Goal: Communication & Community: Ask a question

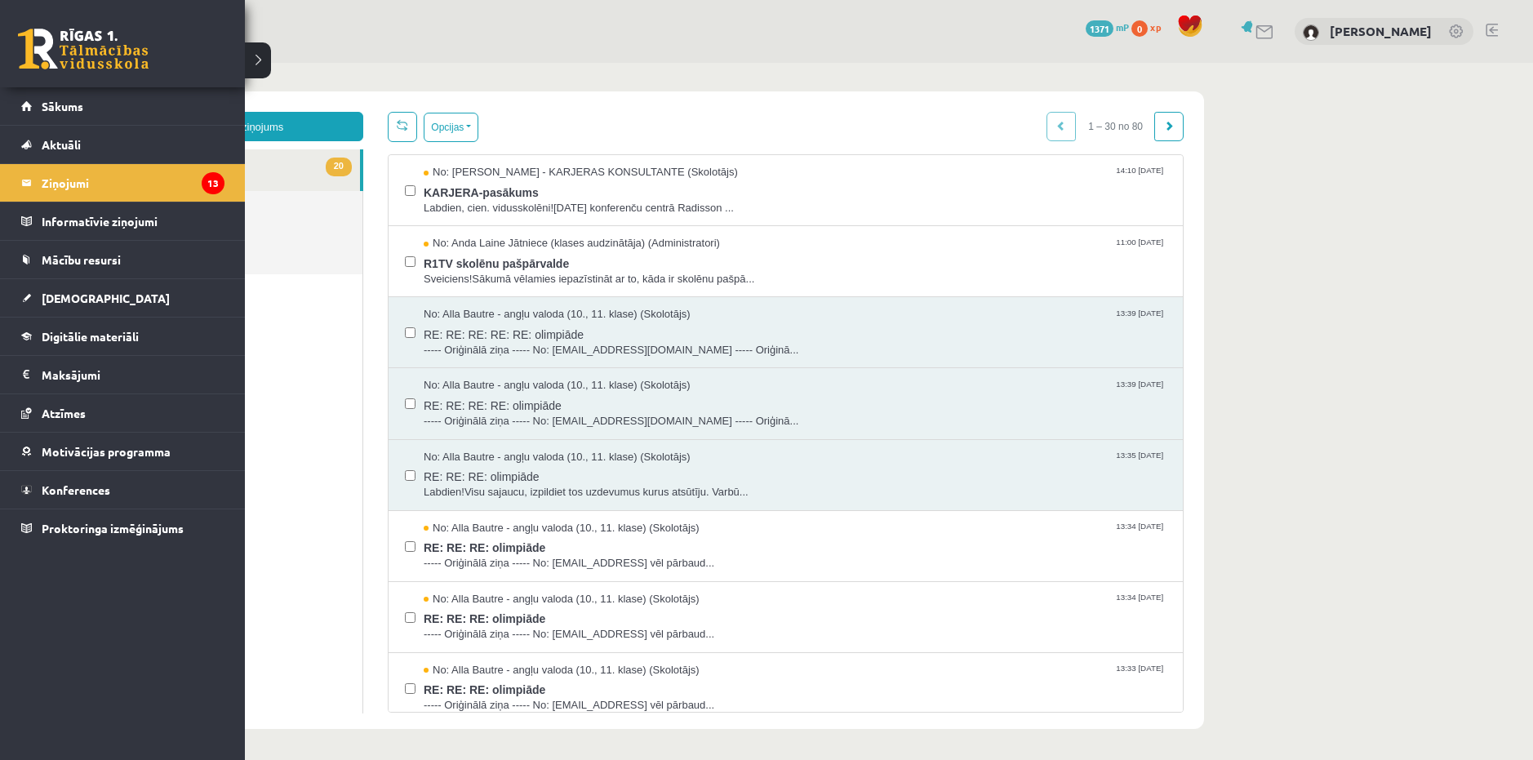
click at [69, 44] on link at bounding box center [83, 49] width 131 height 41
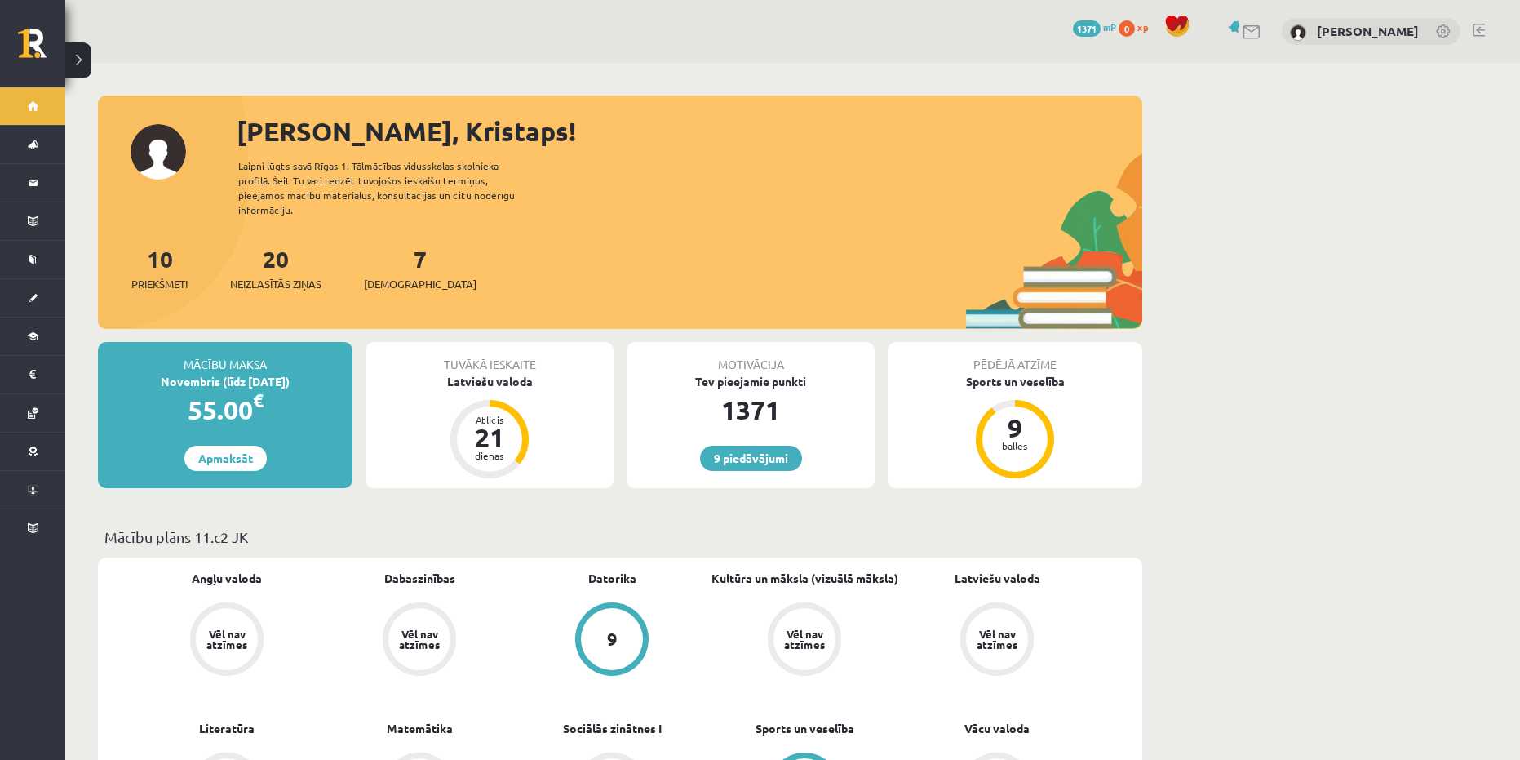
click at [195, 526] on p "Mācību plāns 11.c2 JK" at bounding box center [620, 537] width 1032 height 22
drag, startPoint x: 196, startPoint y: 521, endPoint x: 251, endPoint y: 526, distance: 55.8
click at [251, 526] on p "Mācību plāns 11.c2 JK" at bounding box center [620, 537] width 1032 height 22
copy div "11.c2 JK"
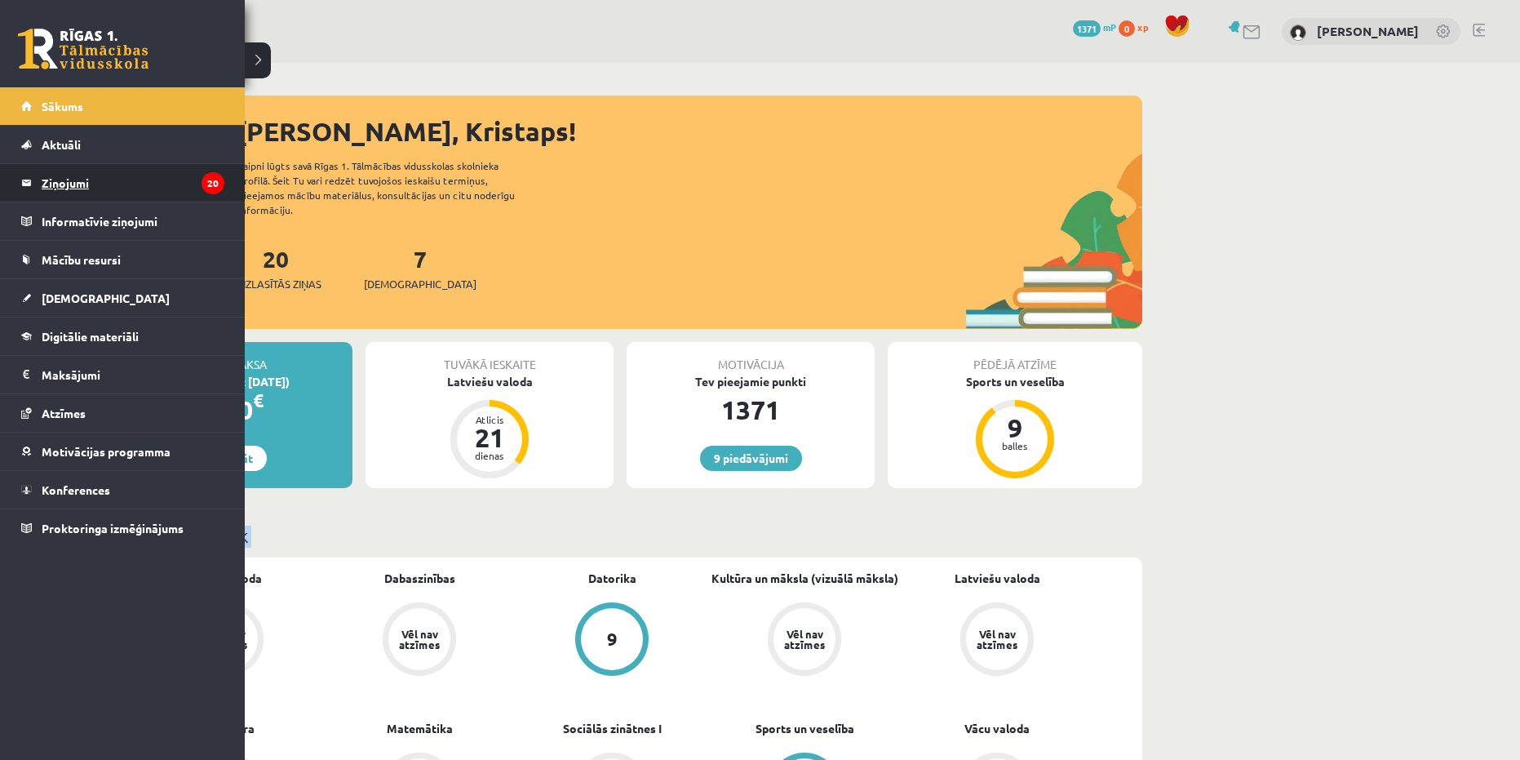
click at [106, 184] on legend "Ziņojumi 20" at bounding box center [133, 183] width 183 height 38
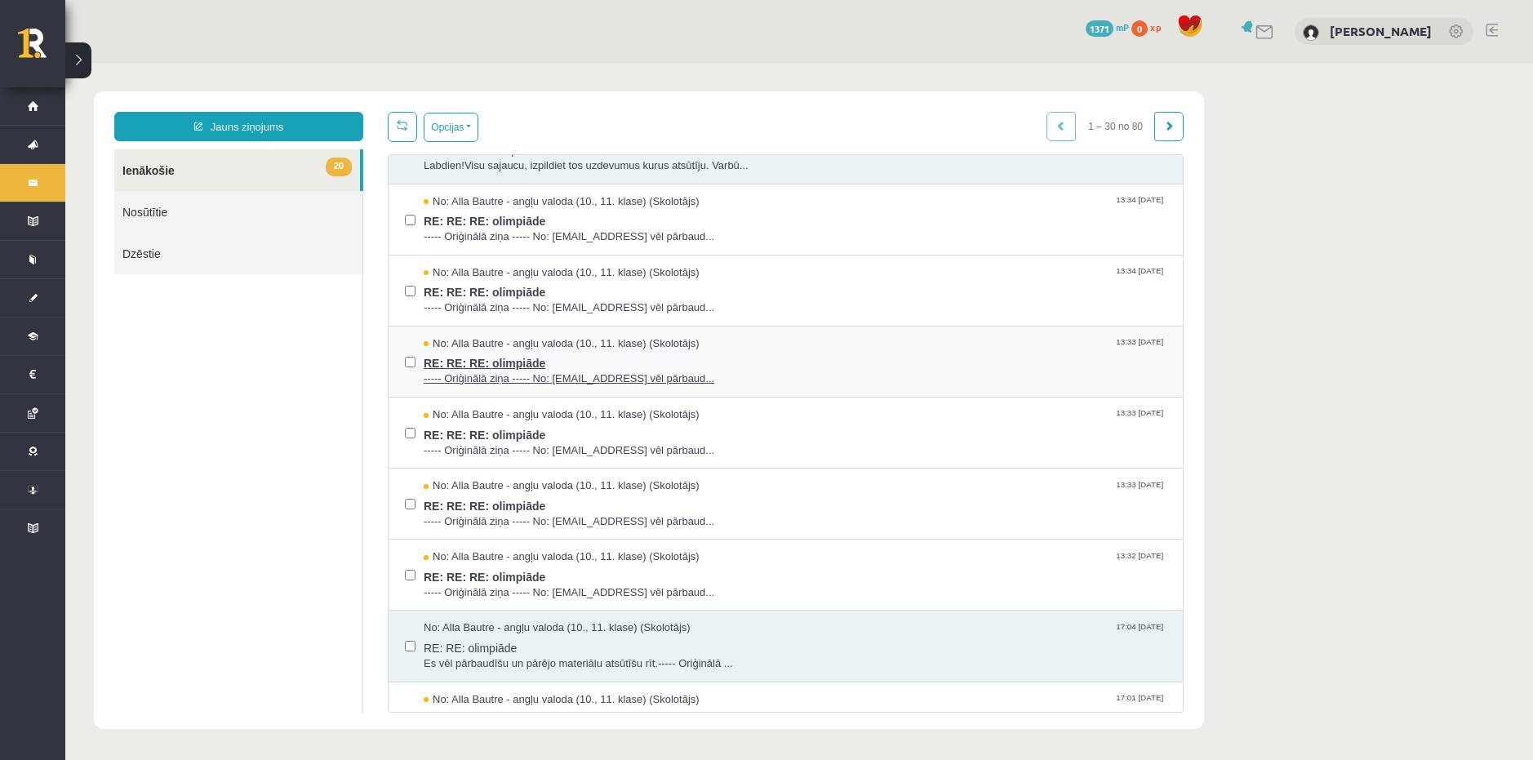
scroll to position [245, 0]
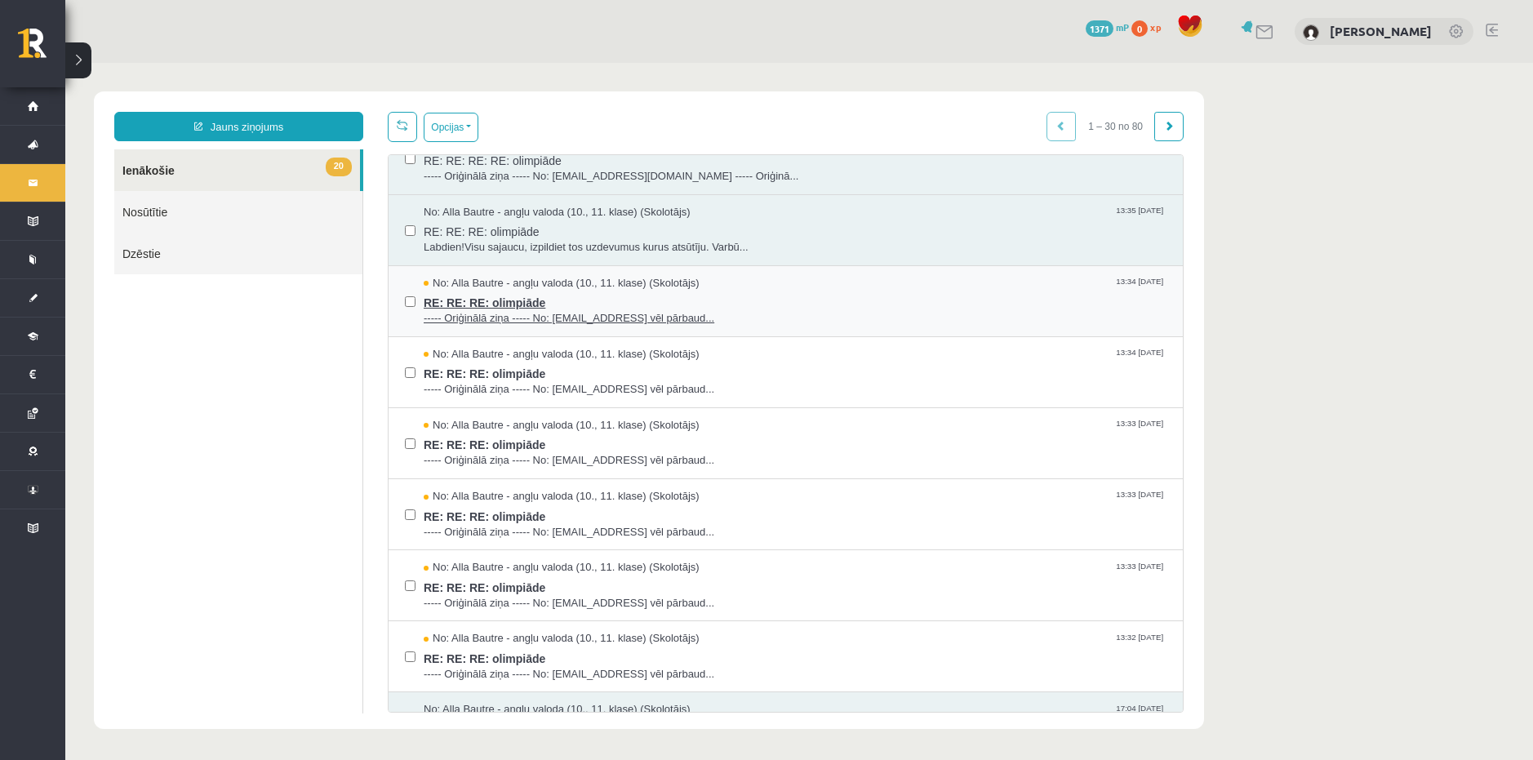
click at [592, 300] on span "RE: RE: RE: olimpiāde" at bounding box center [795, 301] width 743 height 20
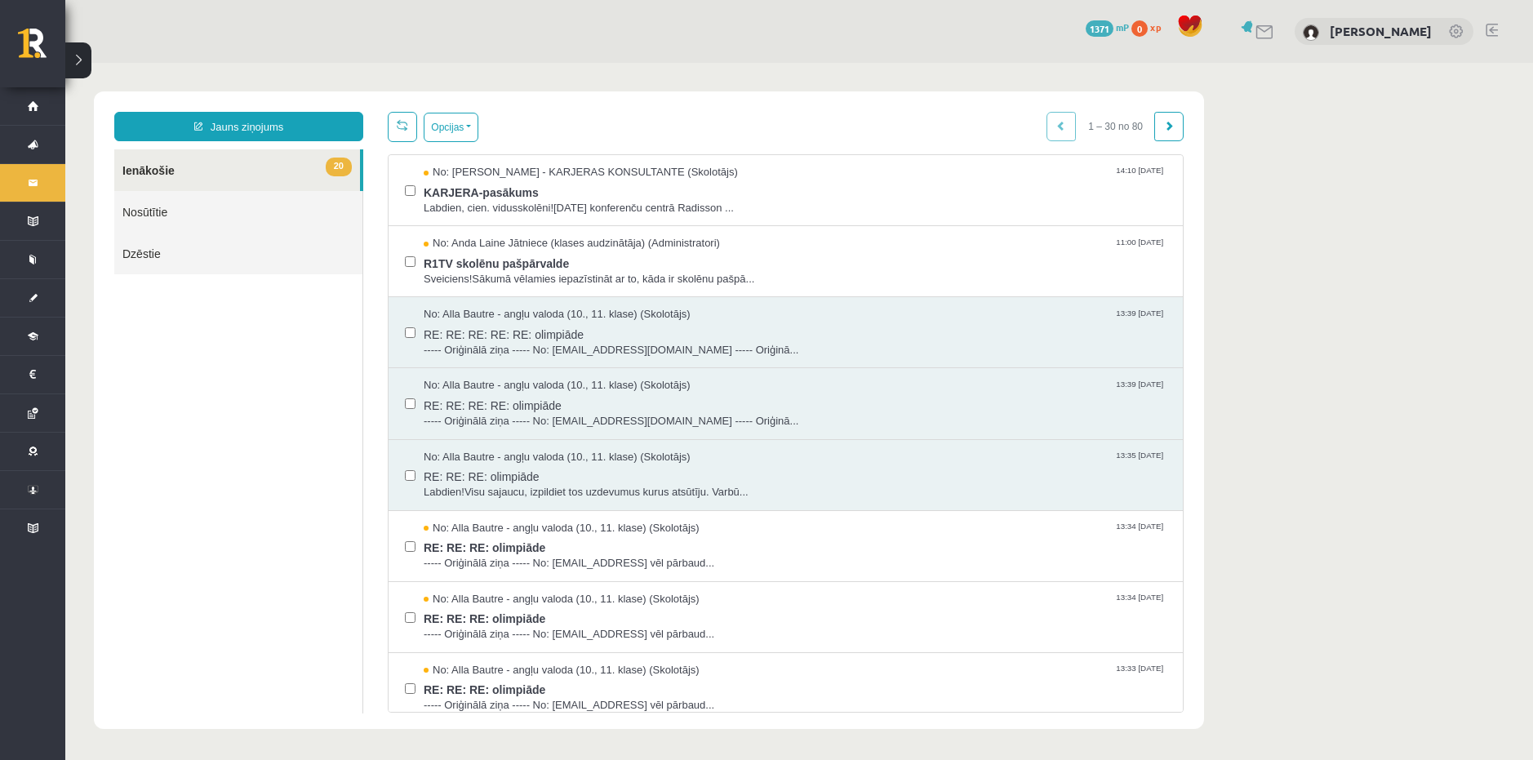
scroll to position [0, 0]
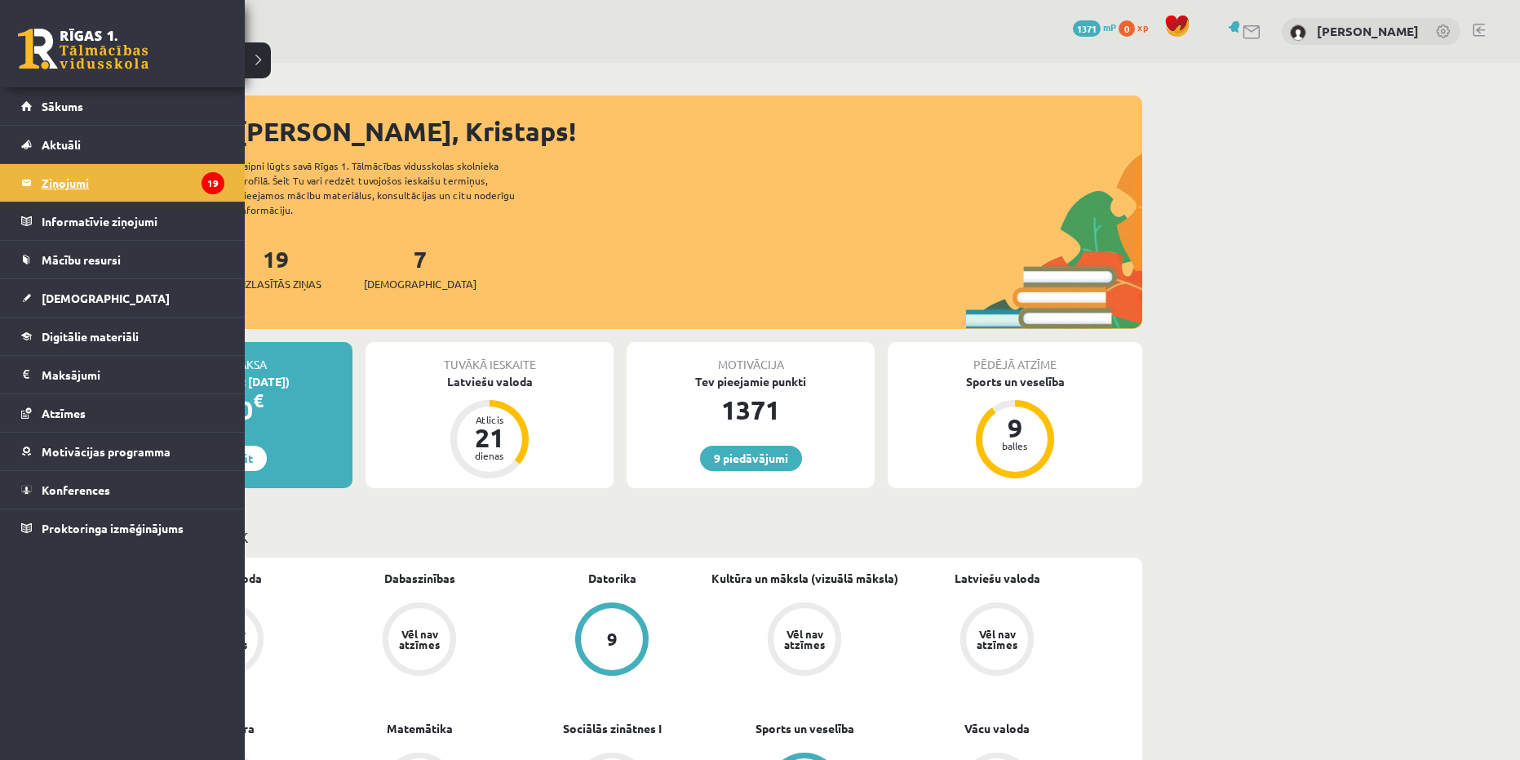
click at [69, 181] on legend "Ziņojumi 19" at bounding box center [133, 183] width 183 height 38
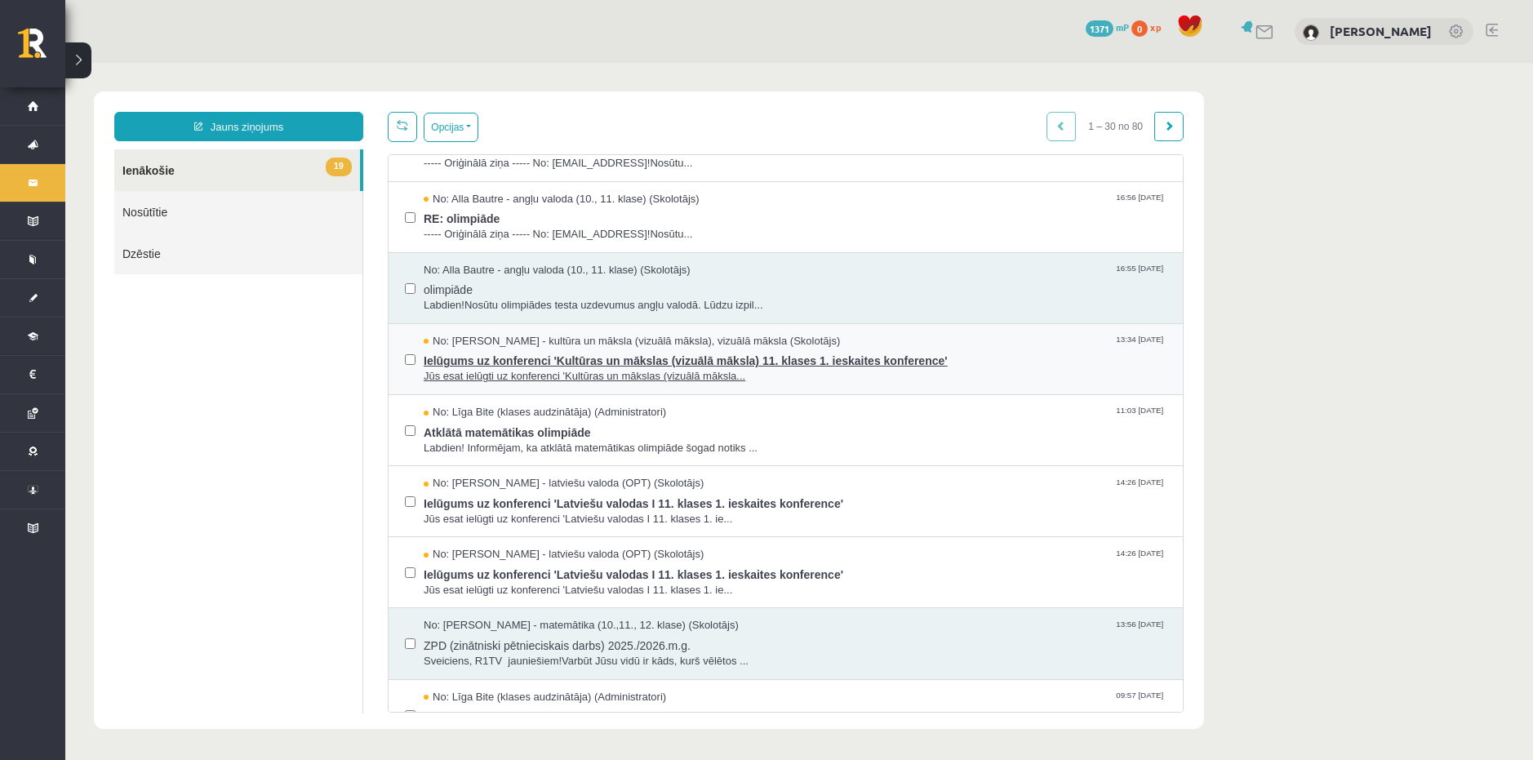
scroll to position [979, 0]
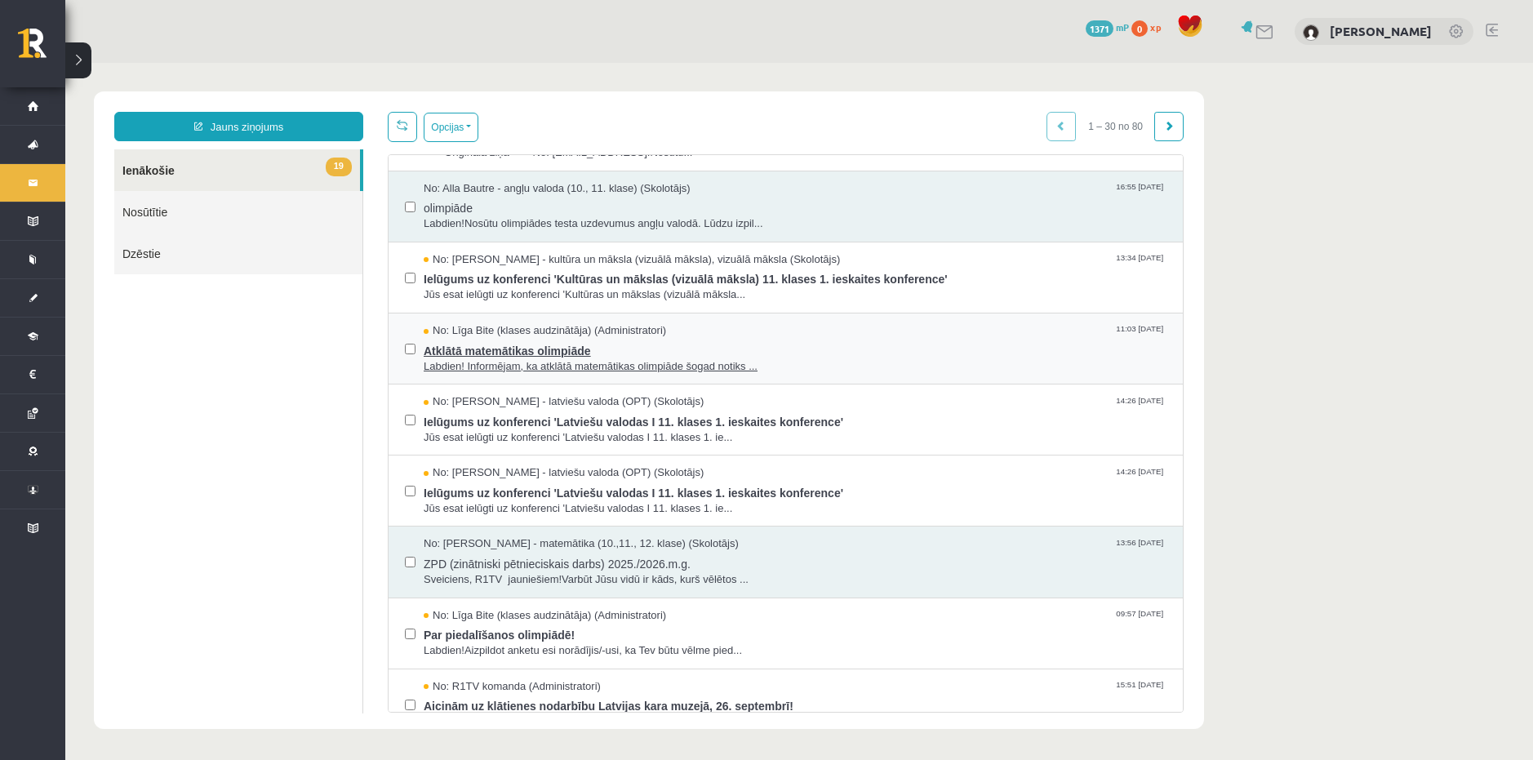
click at [695, 345] on span "Atklātā matemātikas olimpiāde" at bounding box center [795, 349] width 743 height 20
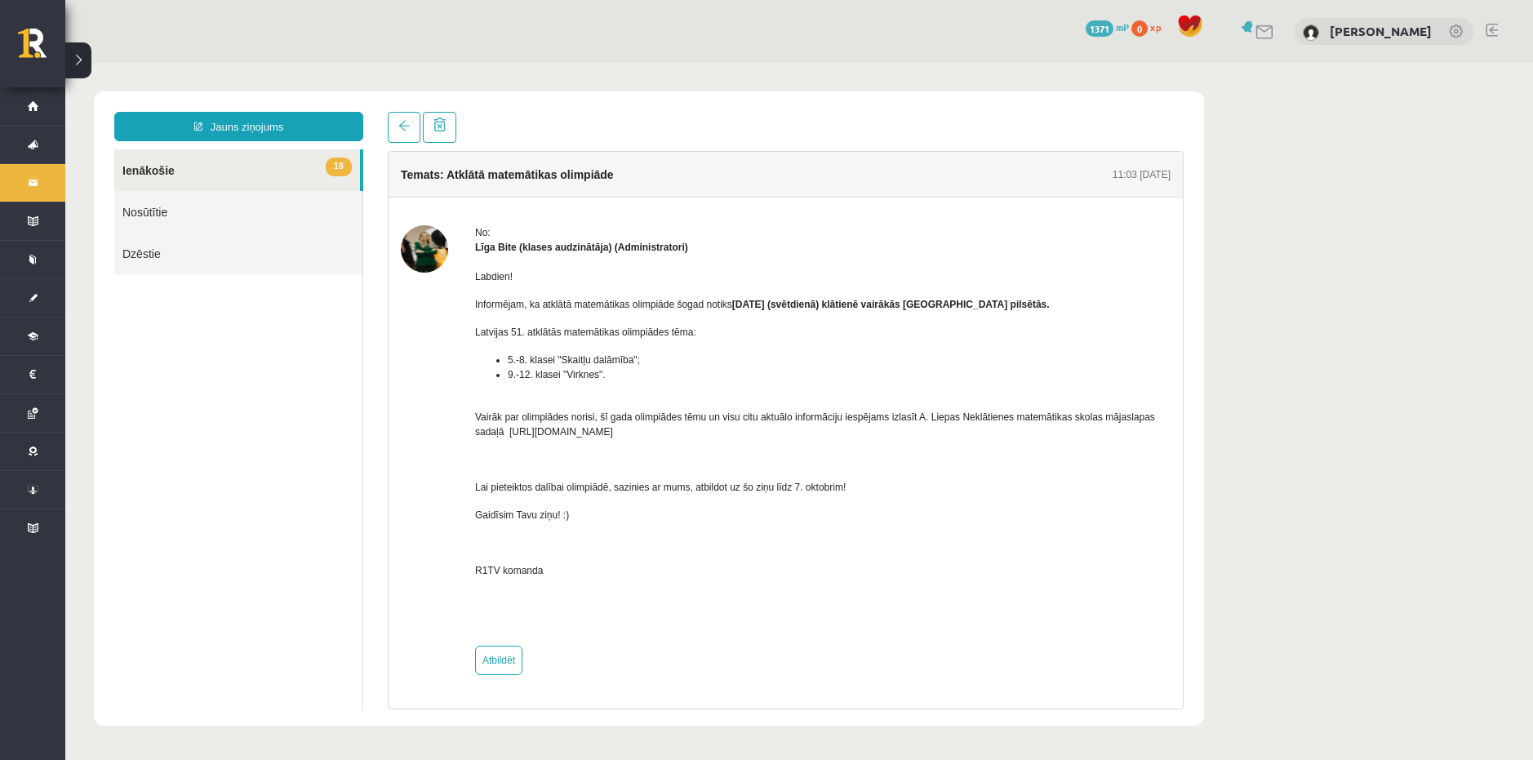
scroll to position [0, 0]
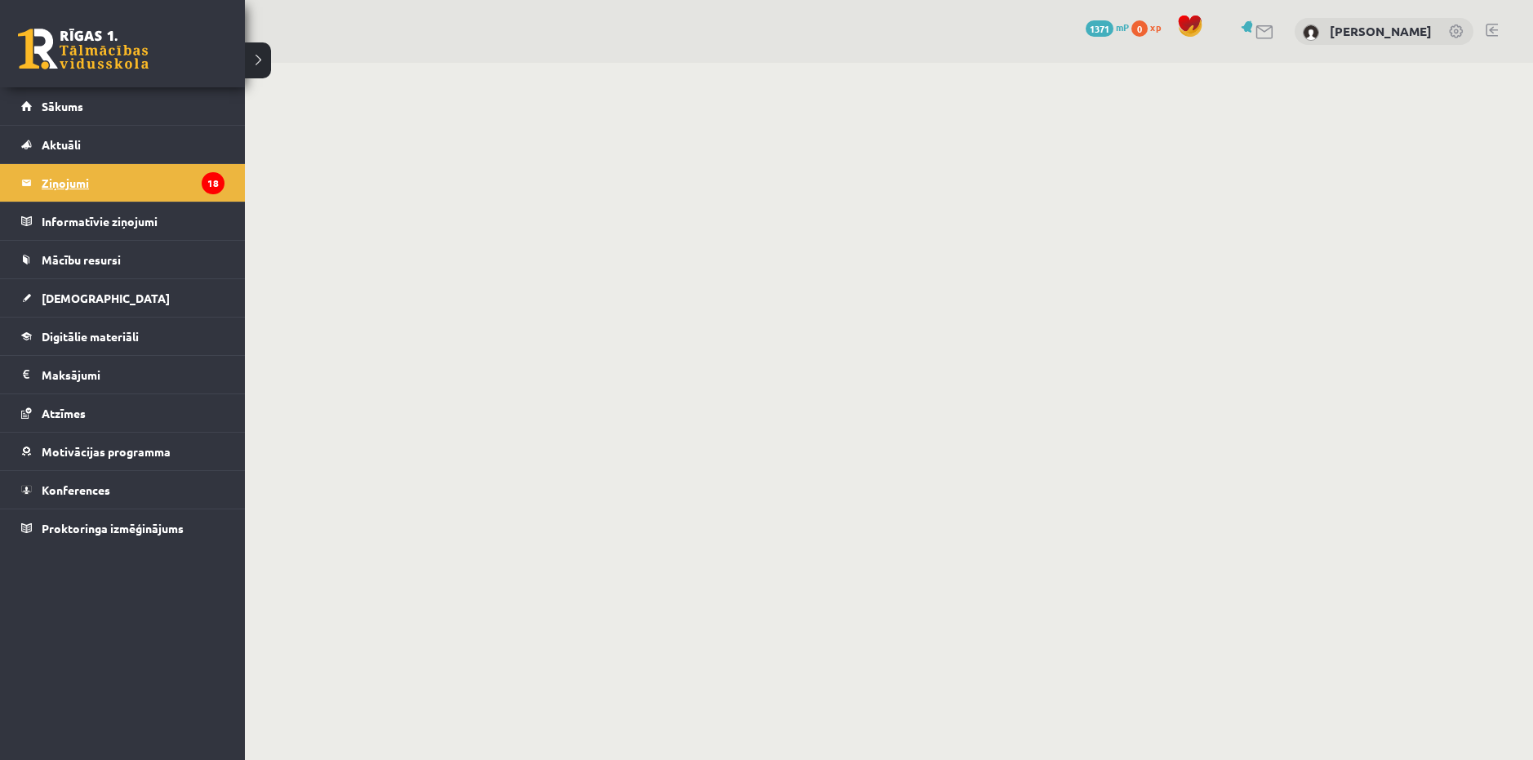
click at [53, 184] on legend "Ziņojumi 18" at bounding box center [133, 183] width 183 height 38
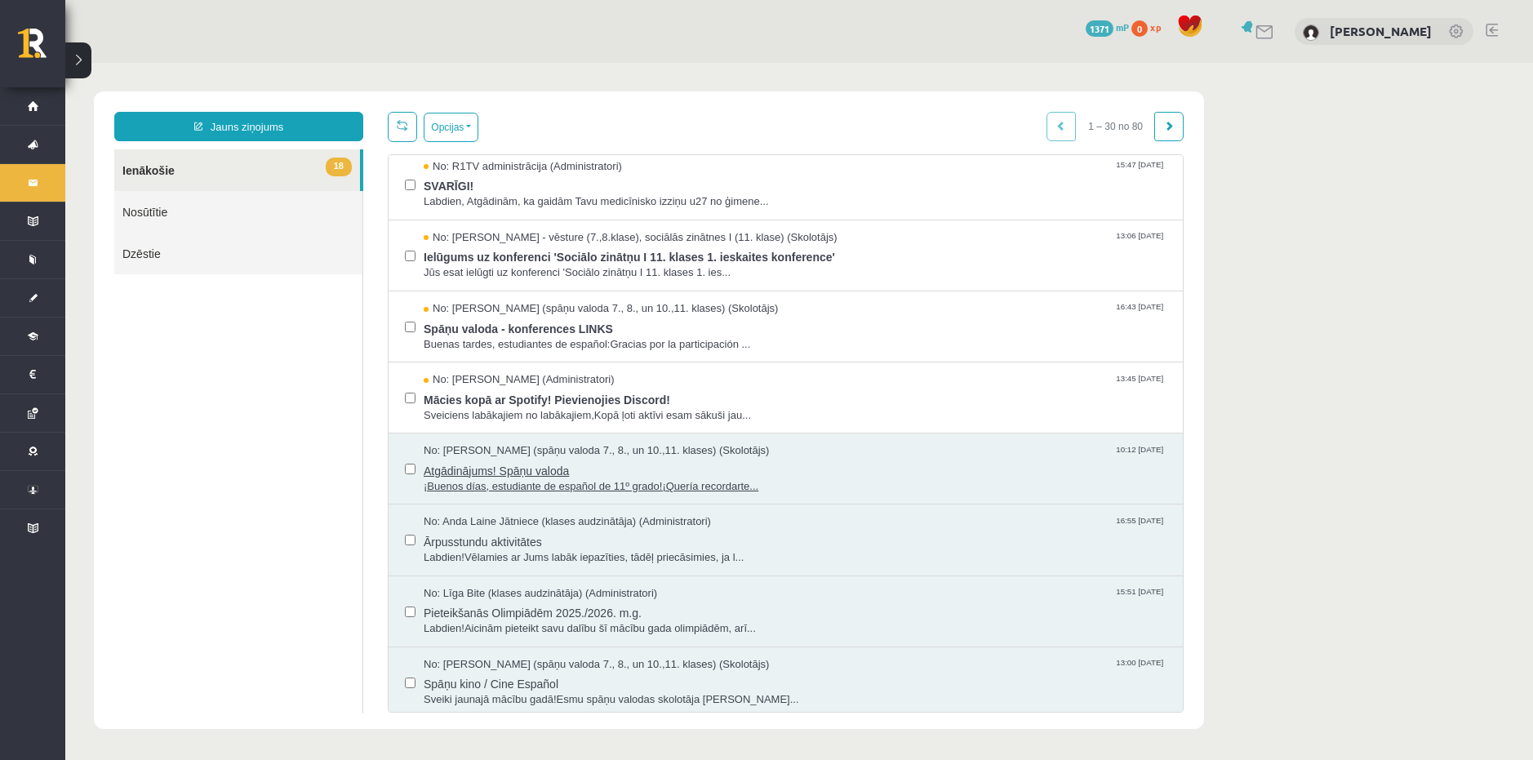
scroll to position [1576, 0]
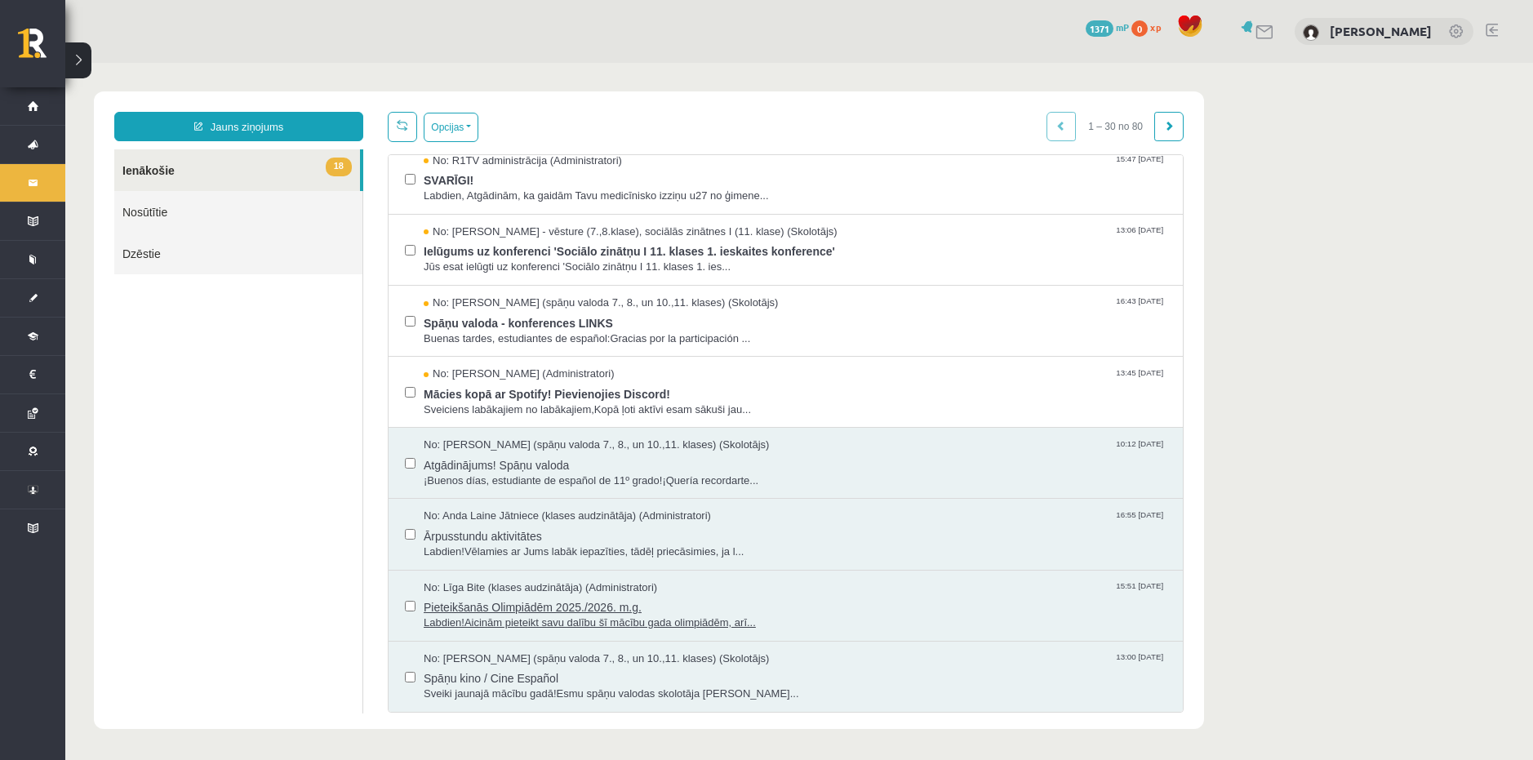
click at [801, 608] on span "Pieteikšanās Olimpiādēm 2025./2026. m.g." at bounding box center [795, 605] width 743 height 20
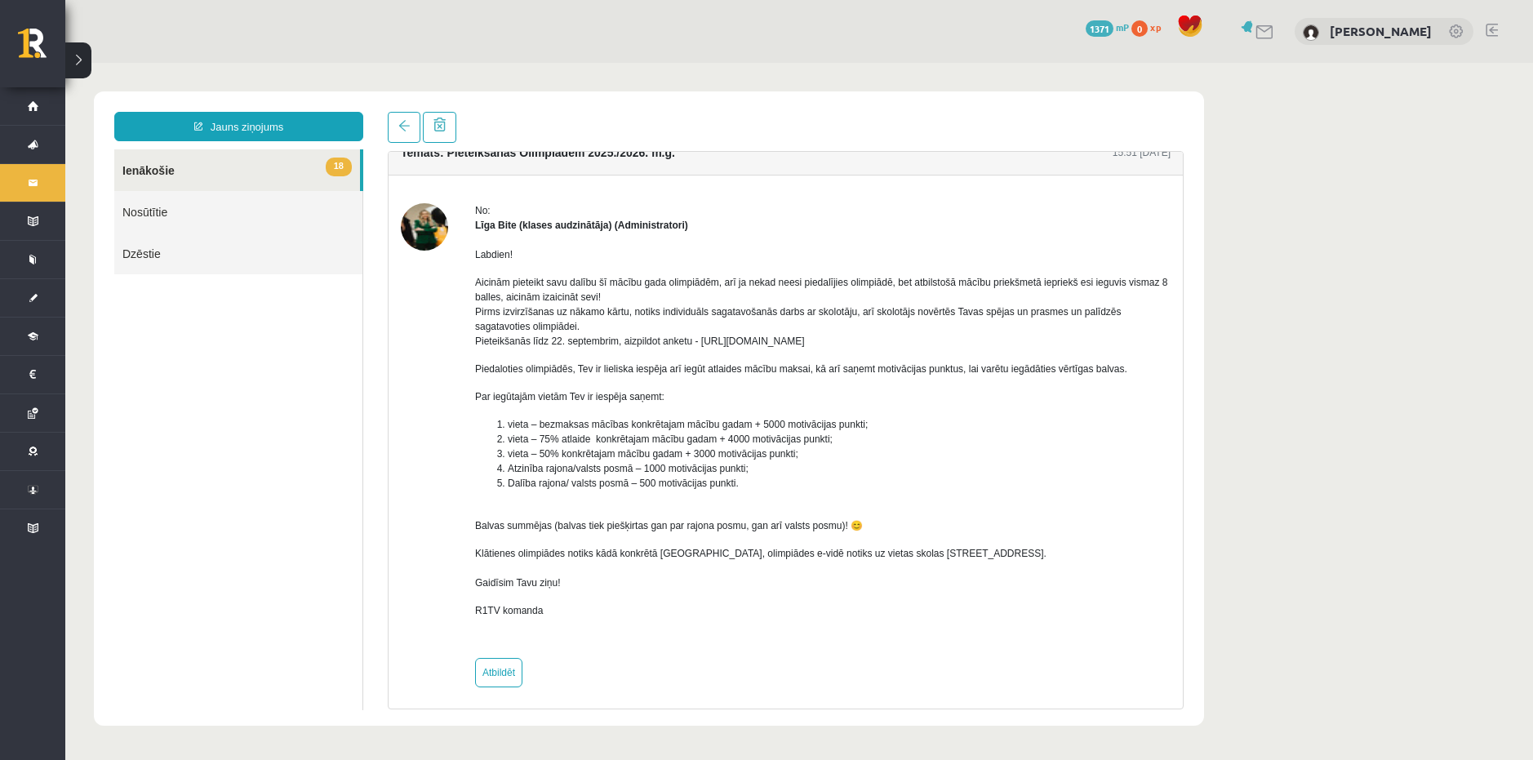
scroll to position [29, 0]
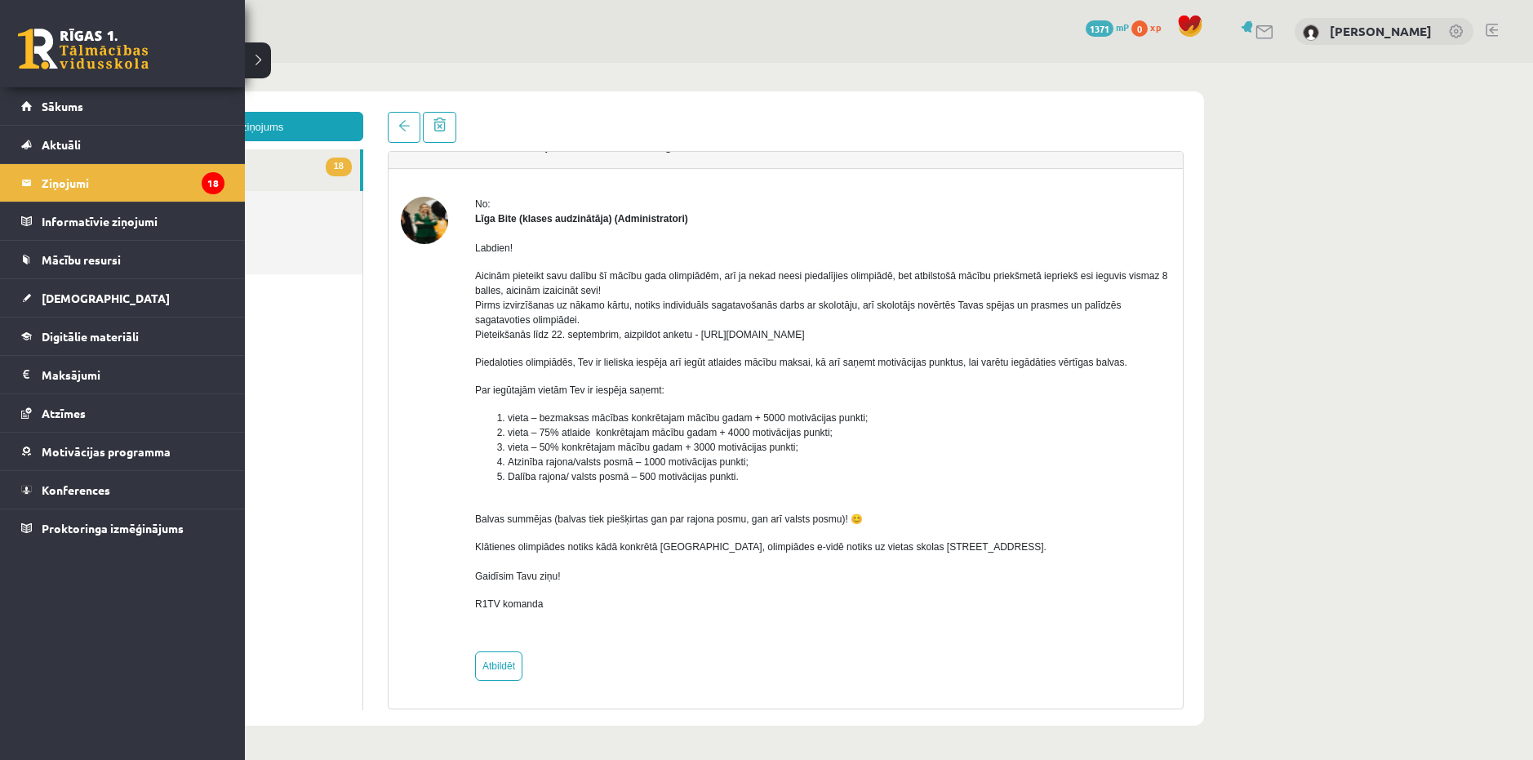
click at [30, 42] on link at bounding box center [83, 49] width 131 height 41
